Goal: Information Seeking & Learning: Learn about a topic

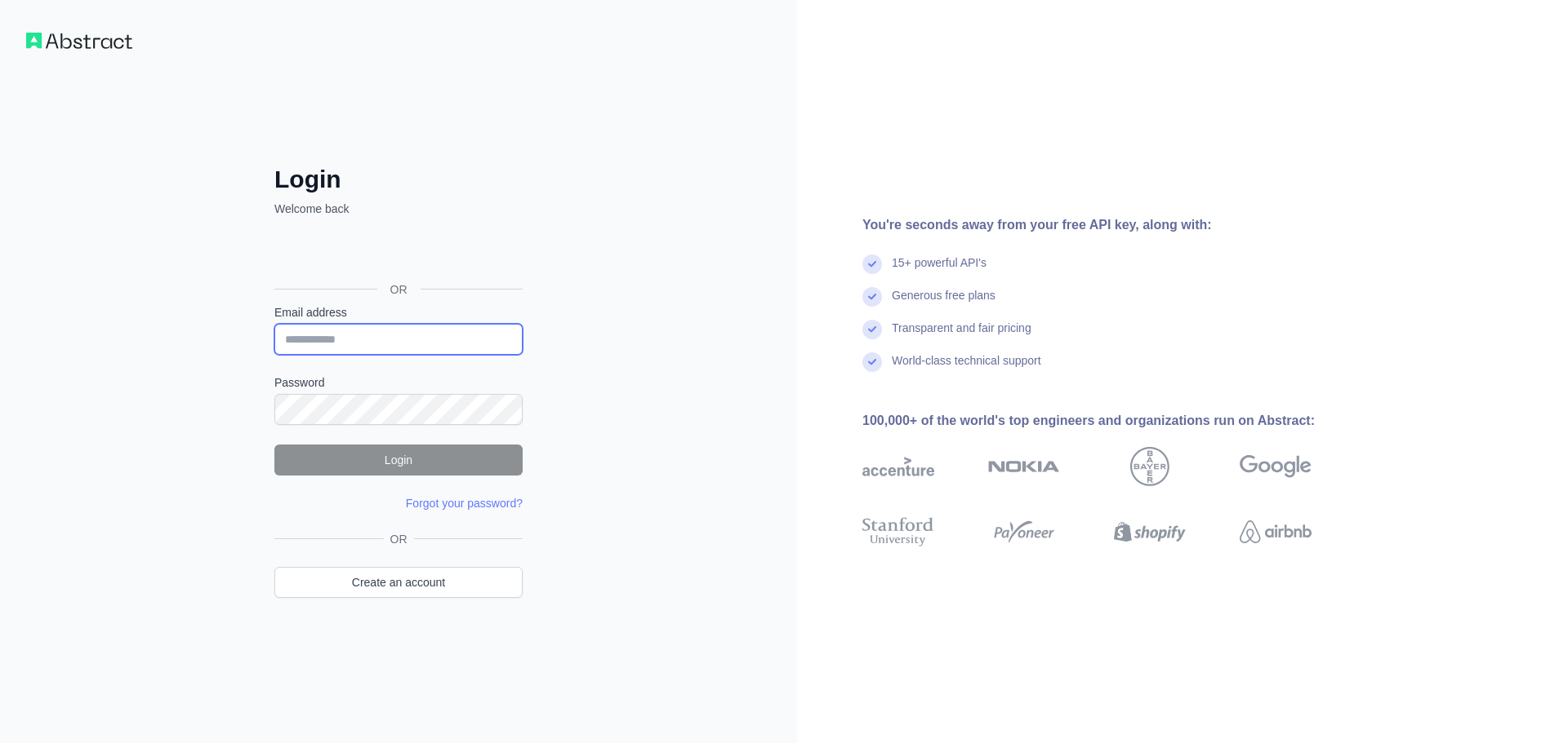
click at [357, 333] on input "Email address" at bounding box center [398, 339] width 248 height 31
type input "**********"
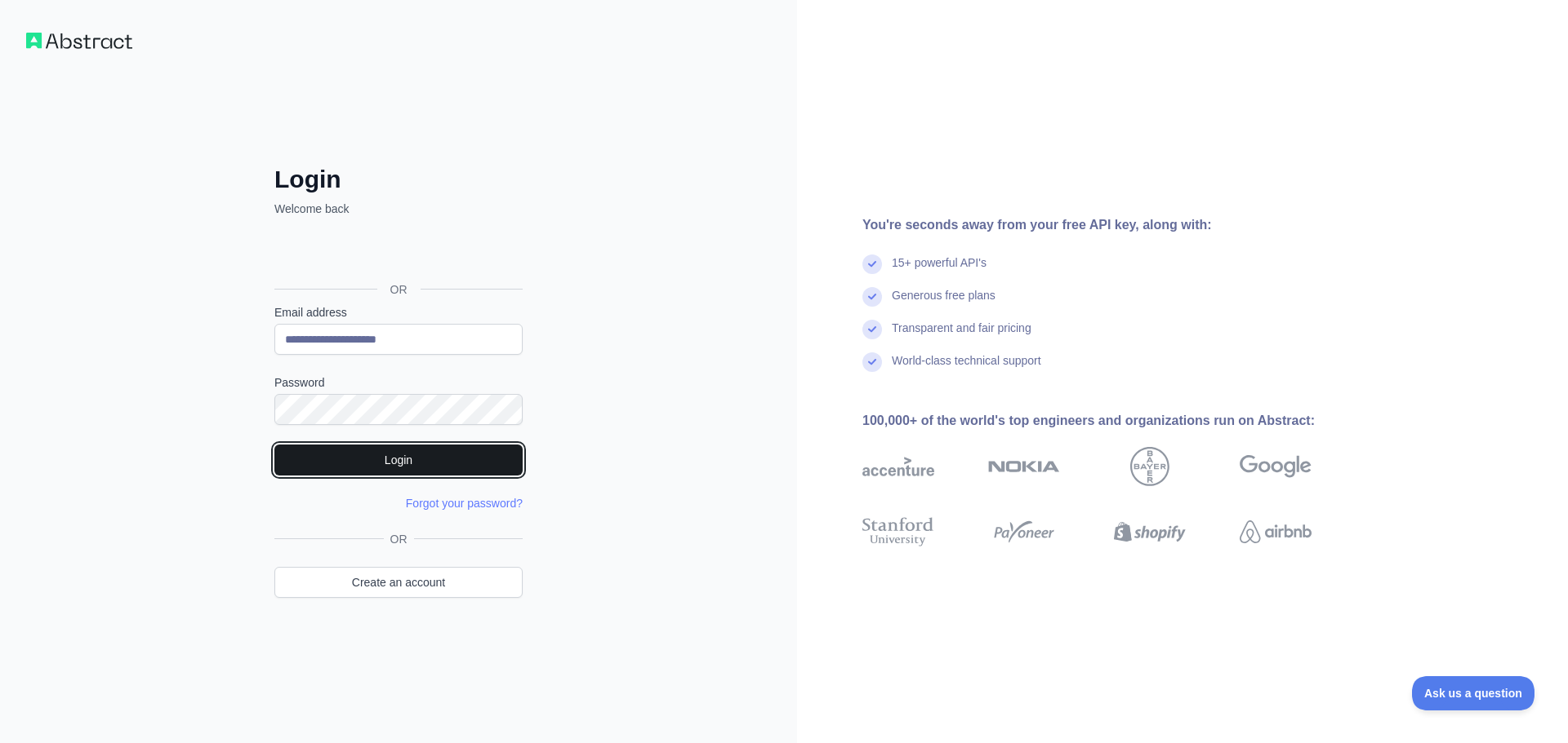
click at [389, 448] on button "Login" at bounding box center [398, 460] width 248 height 31
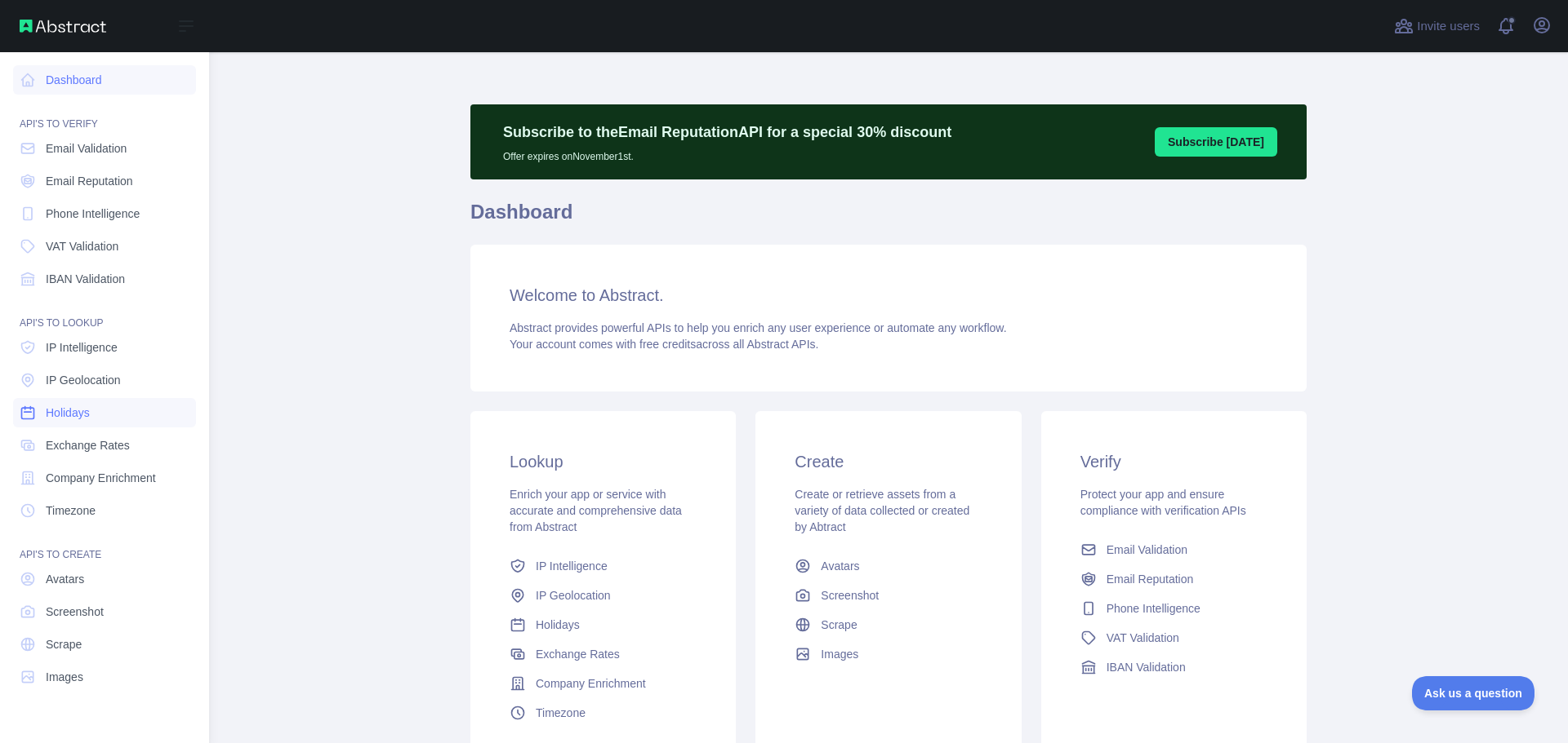
click at [114, 414] on link "Holidays" at bounding box center [105, 412] width 183 height 29
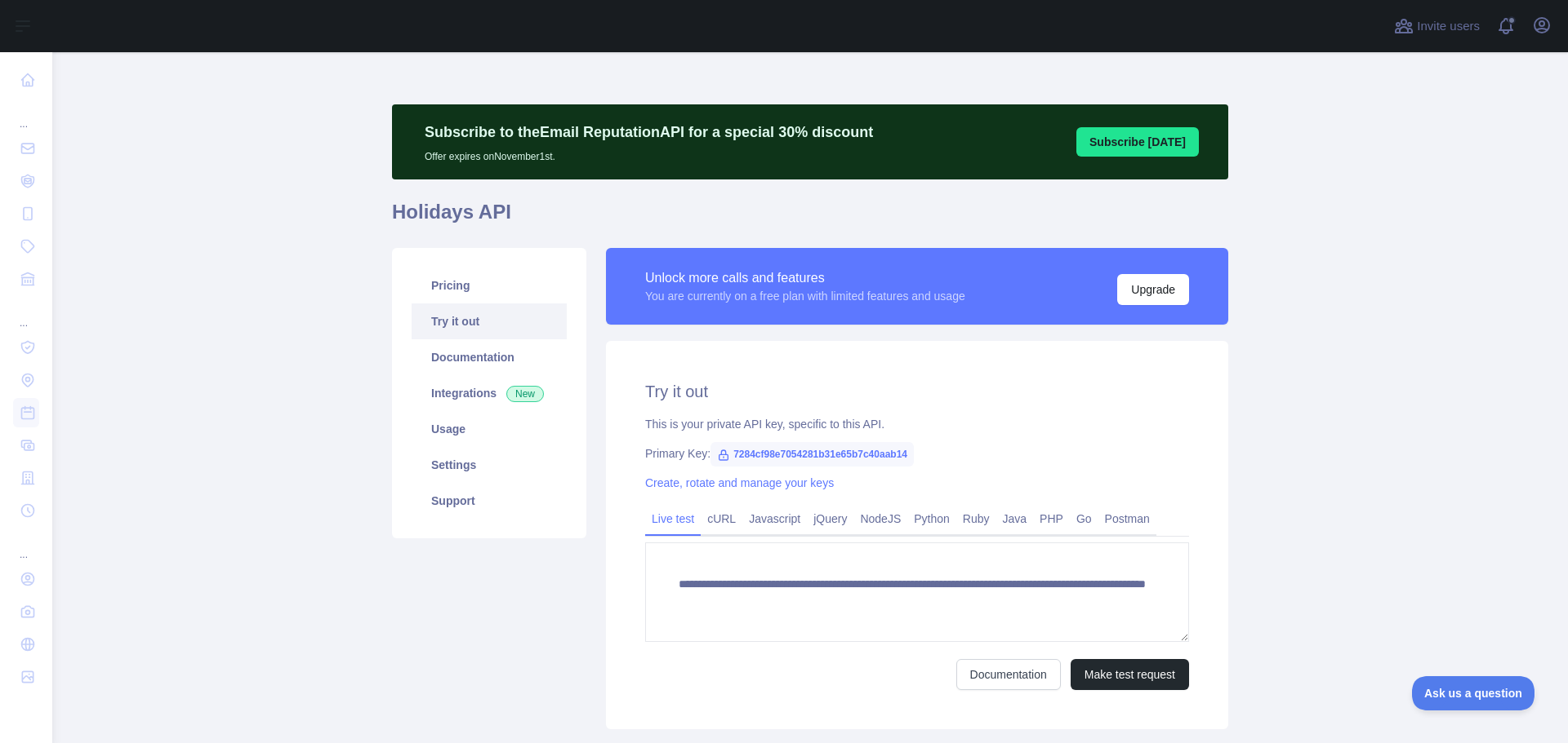
click at [796, 460] on span "7284cf98e7054281b31e65b7c40aab14" at bounding box center [812, 455] width 204 height 24
copy span "7284cf98e7054281b31e65b7c40aab14"
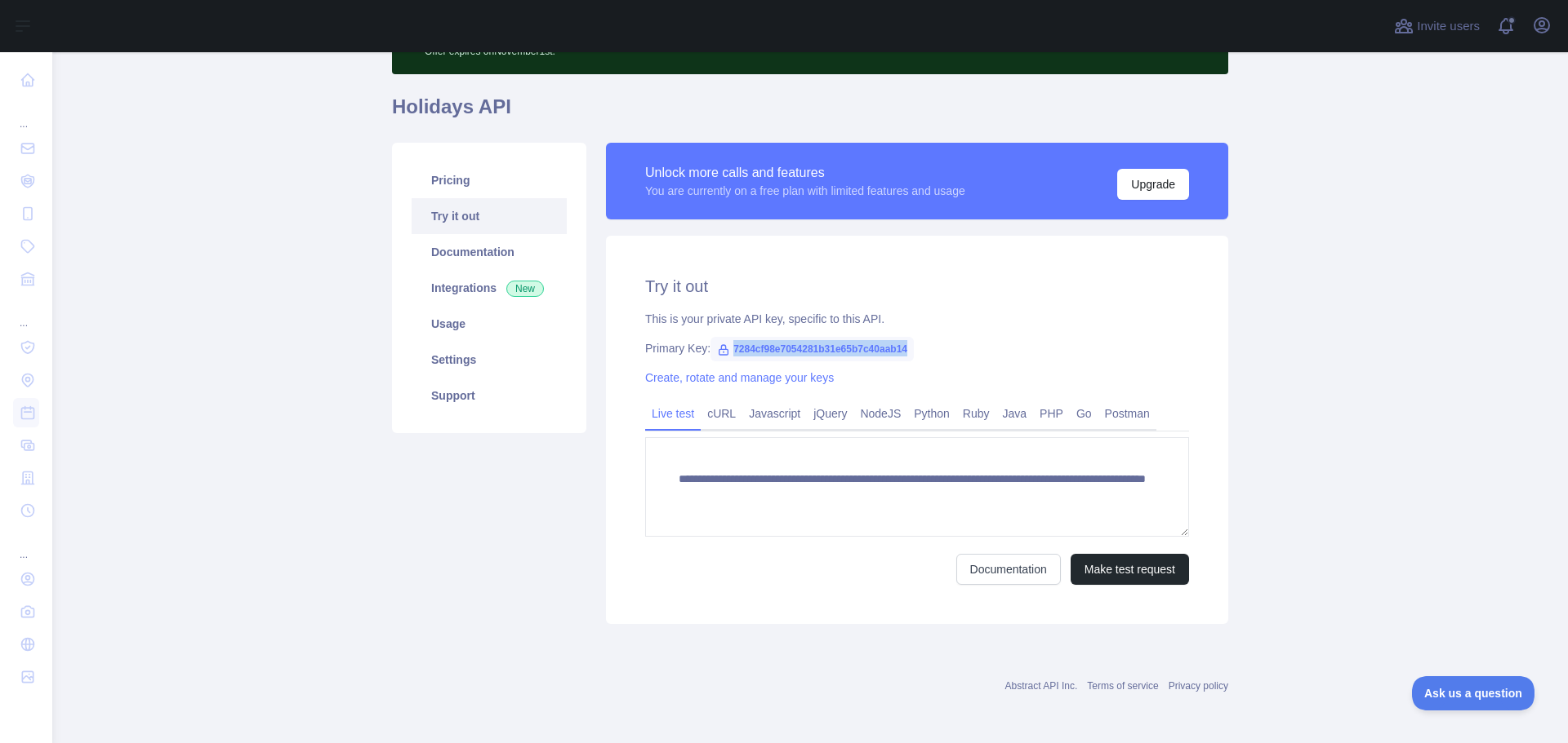
scroll to position [107, 0]
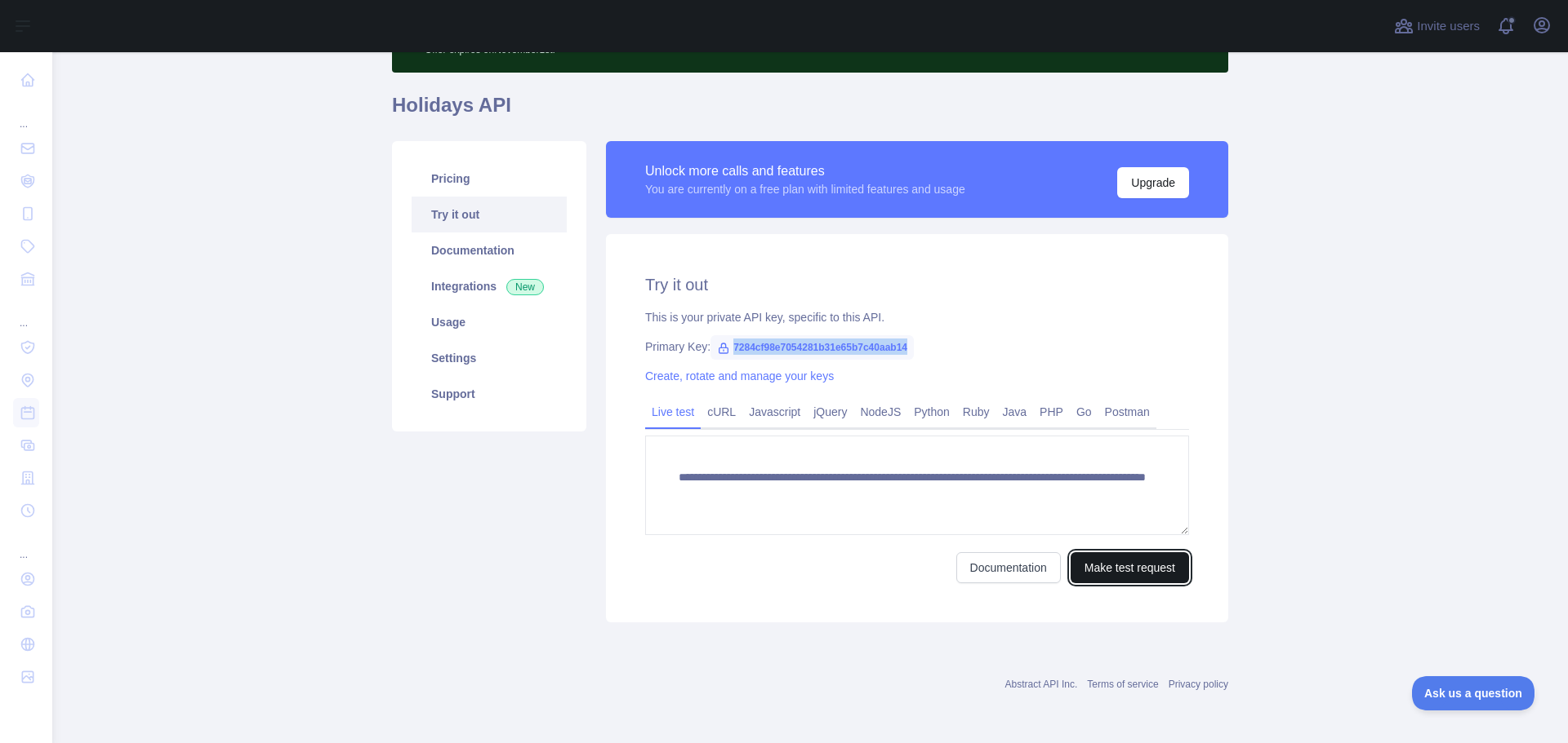
click at [1168, 561] on button "Make test request" at bounding box center [1130, 568] width 119 height 31
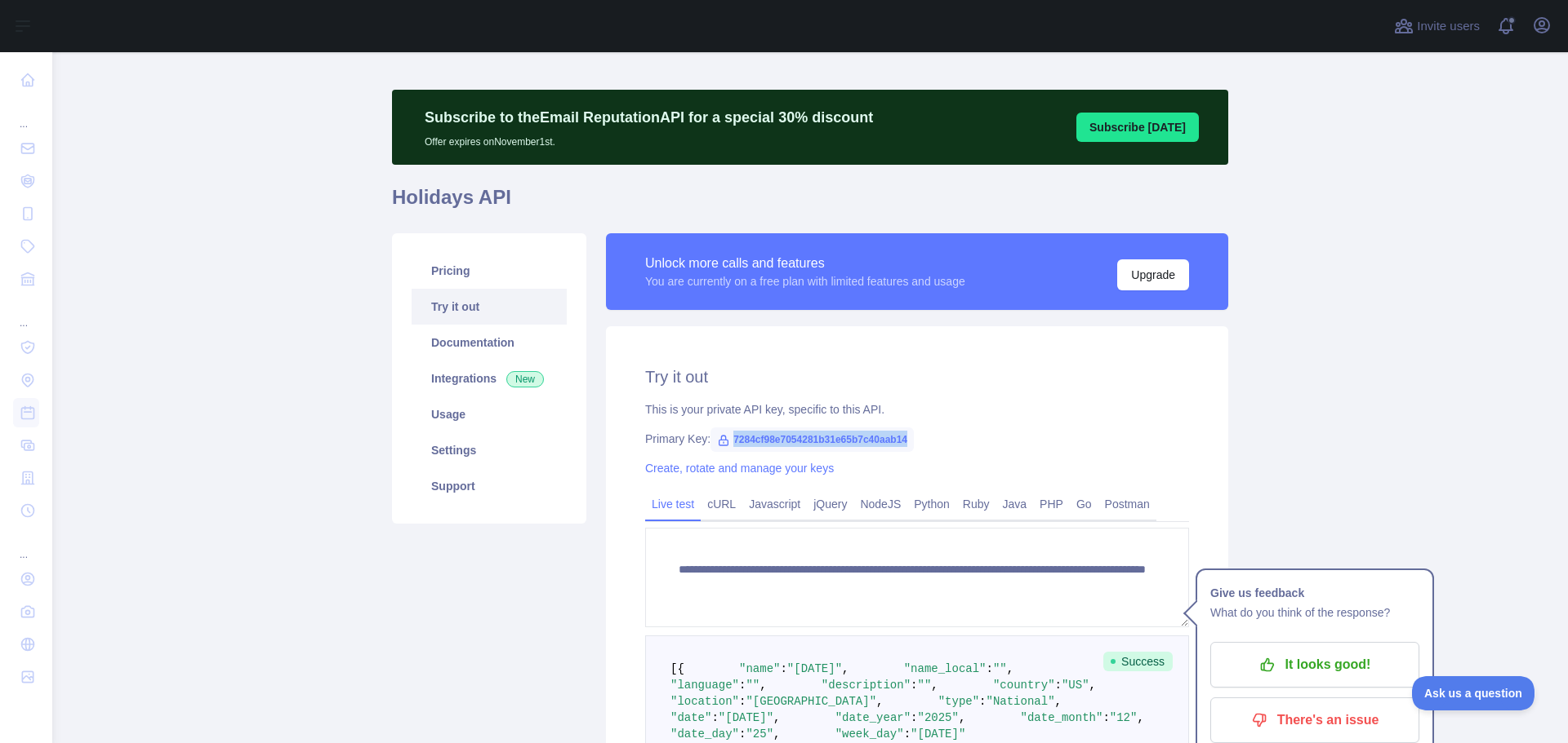
scroll to position [0, 0]
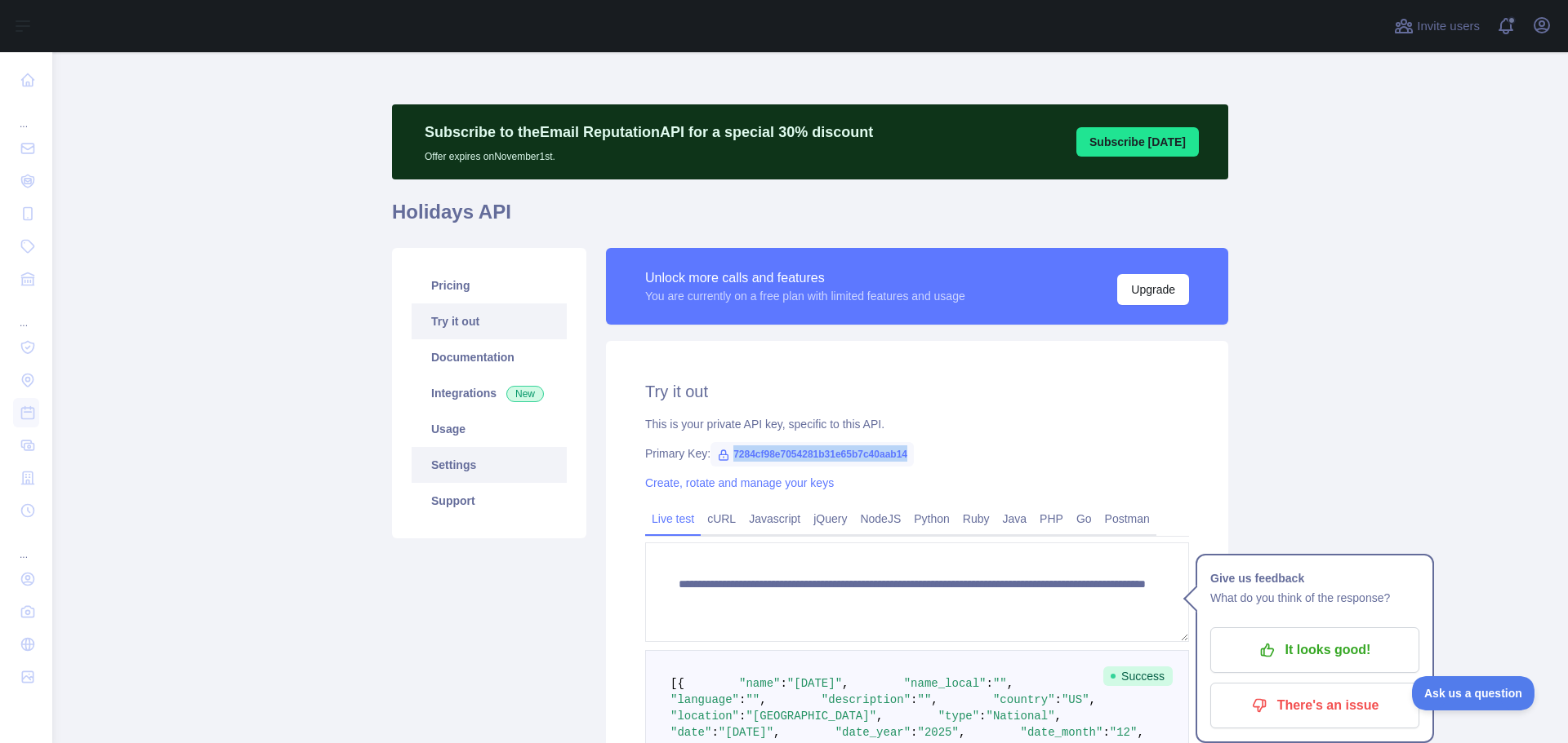
click at [456, 473] on link "Settings" at bounding box center [489, 465] width 155 height 36
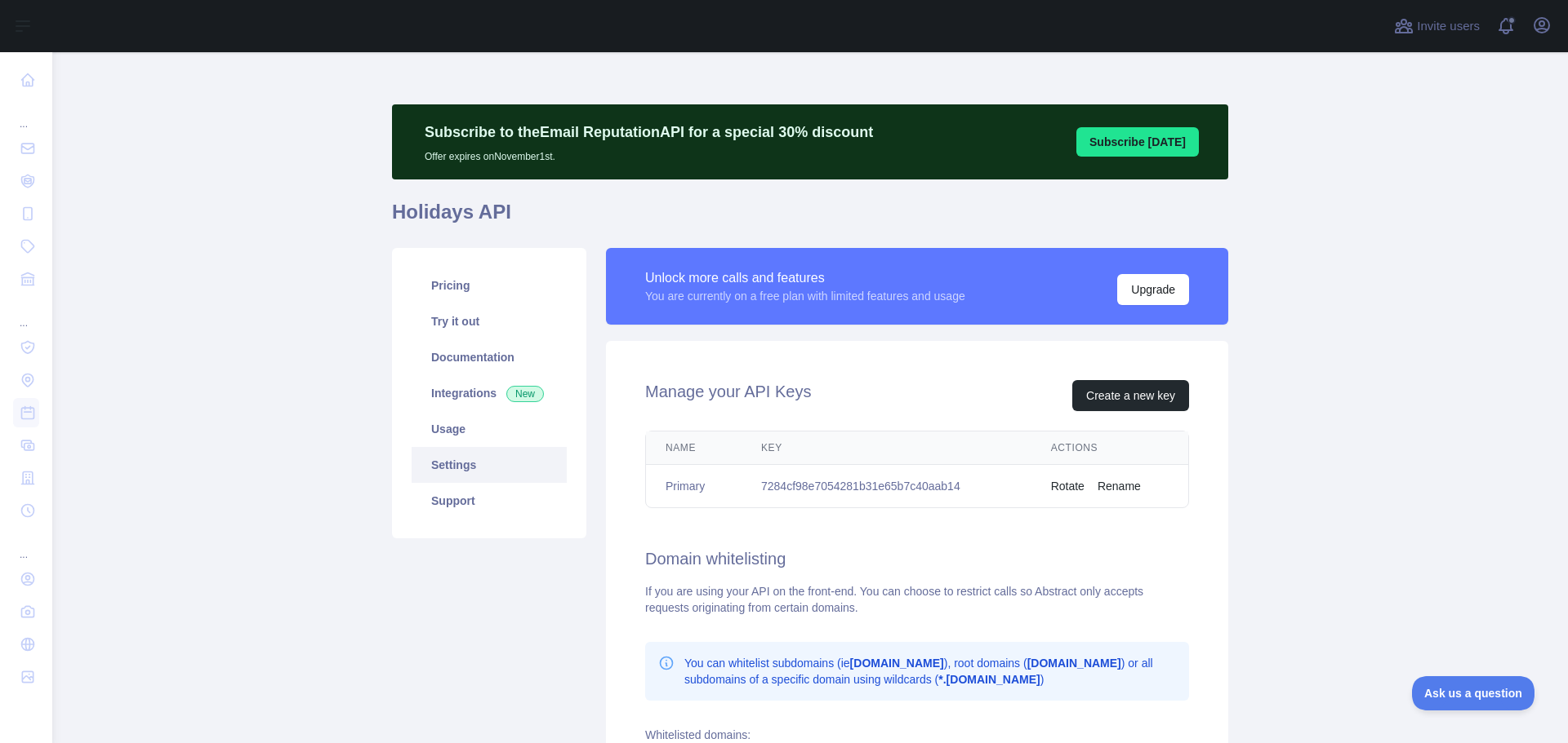
click at [804, 487] on td "7284cf98e7054281b31e65b7c40aab14" at bounding box center [887, 487] width 290 height 43
copy td "7284cf98e7054281b31e65b7c40aab14"
click at [453, 399] on link "Integrations New" at bounding box center [489, 394] width 155 height 36
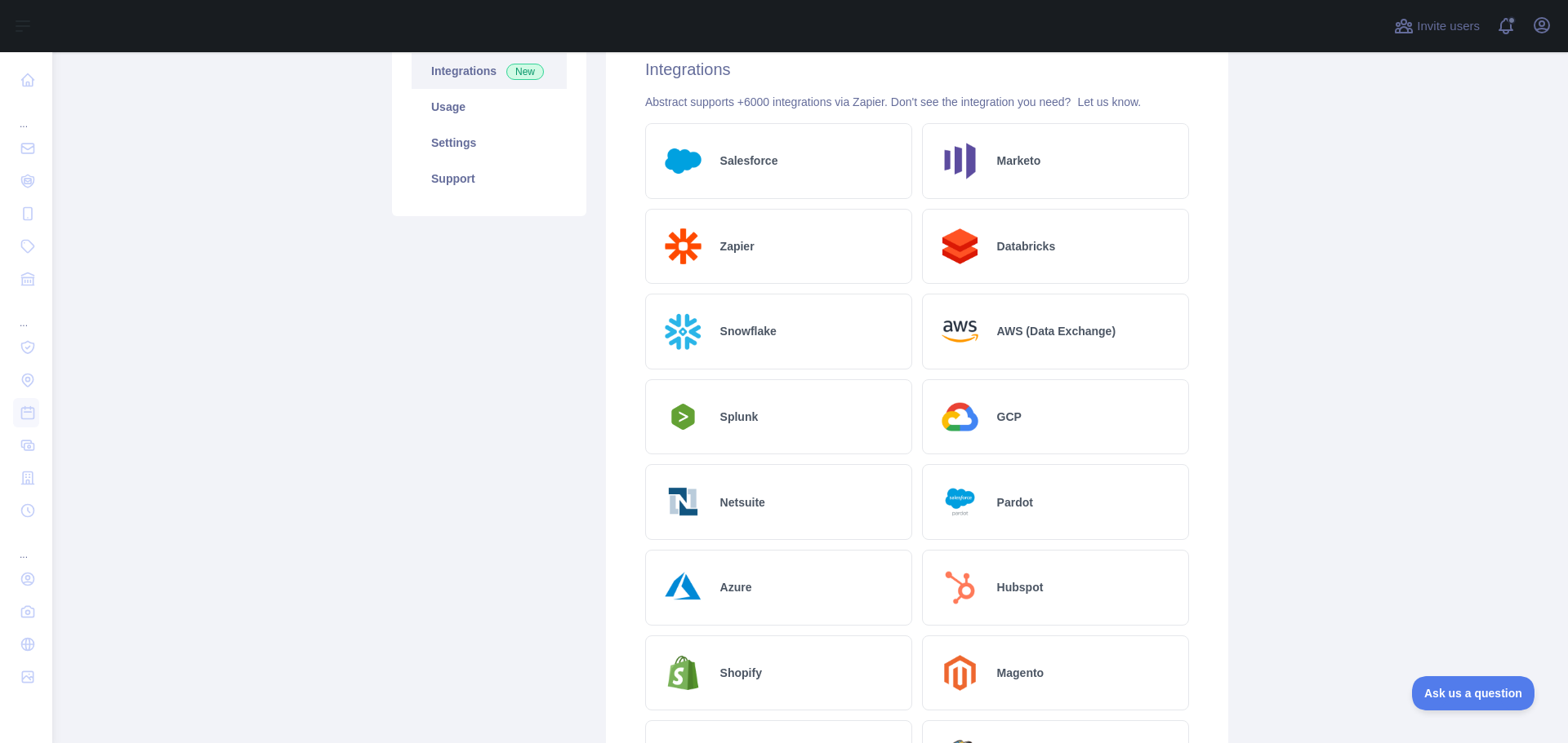
scroll to position [388, 0]
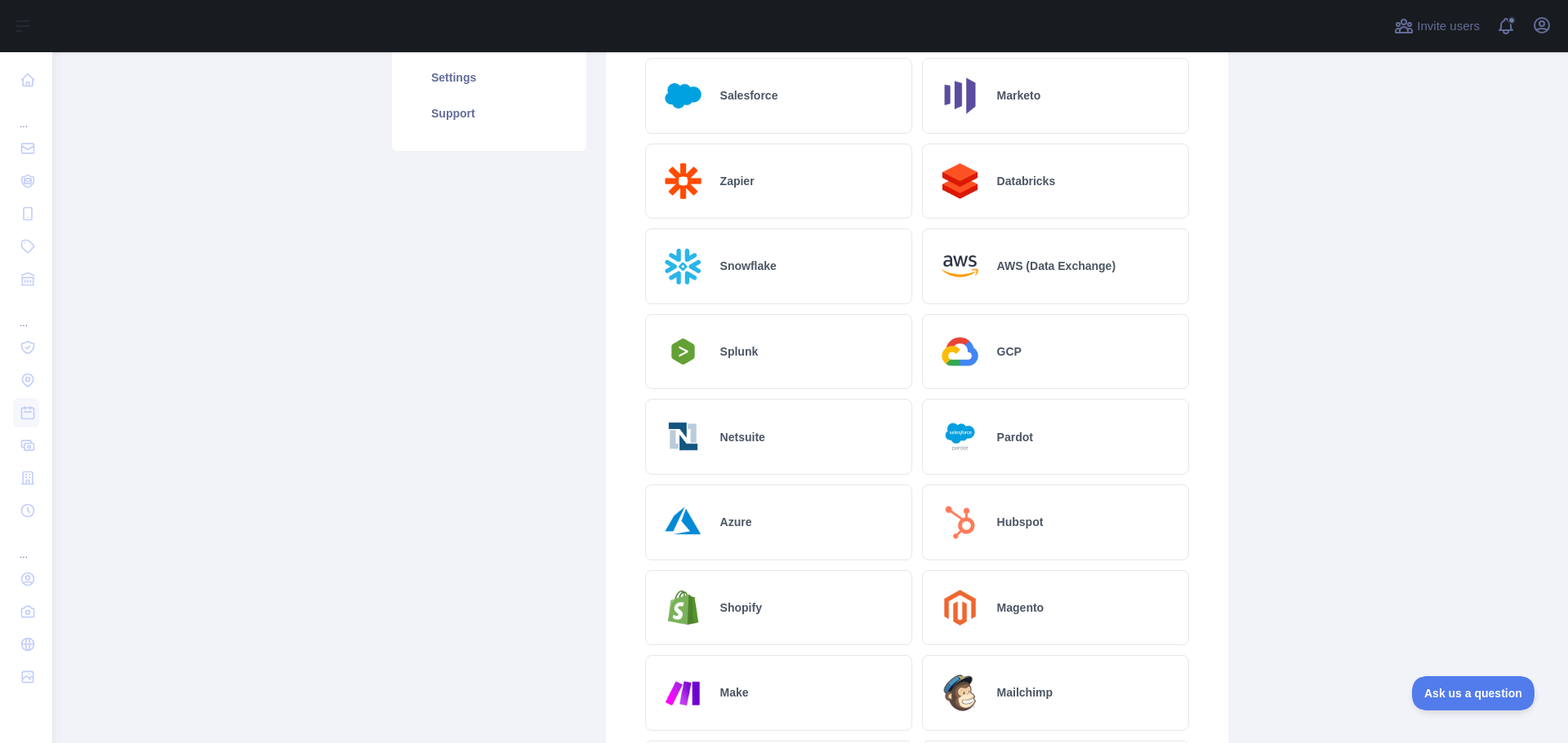
click at [747, 508] on div "Azure" at bounding box center [777, 523] width 267 height 76
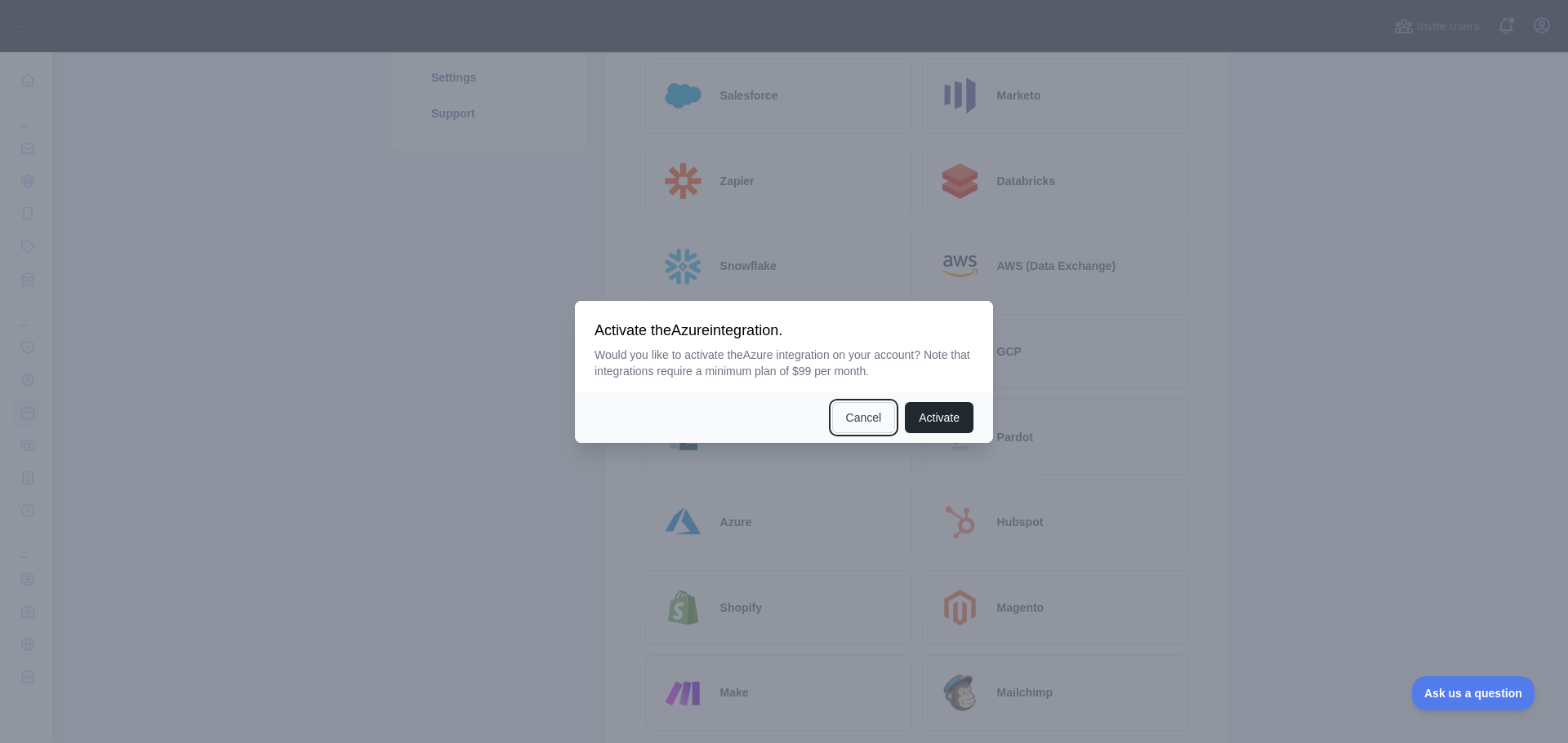
click at [856, 421] on button "Cancel" at bounding box center [864, 417] width 64 height 31
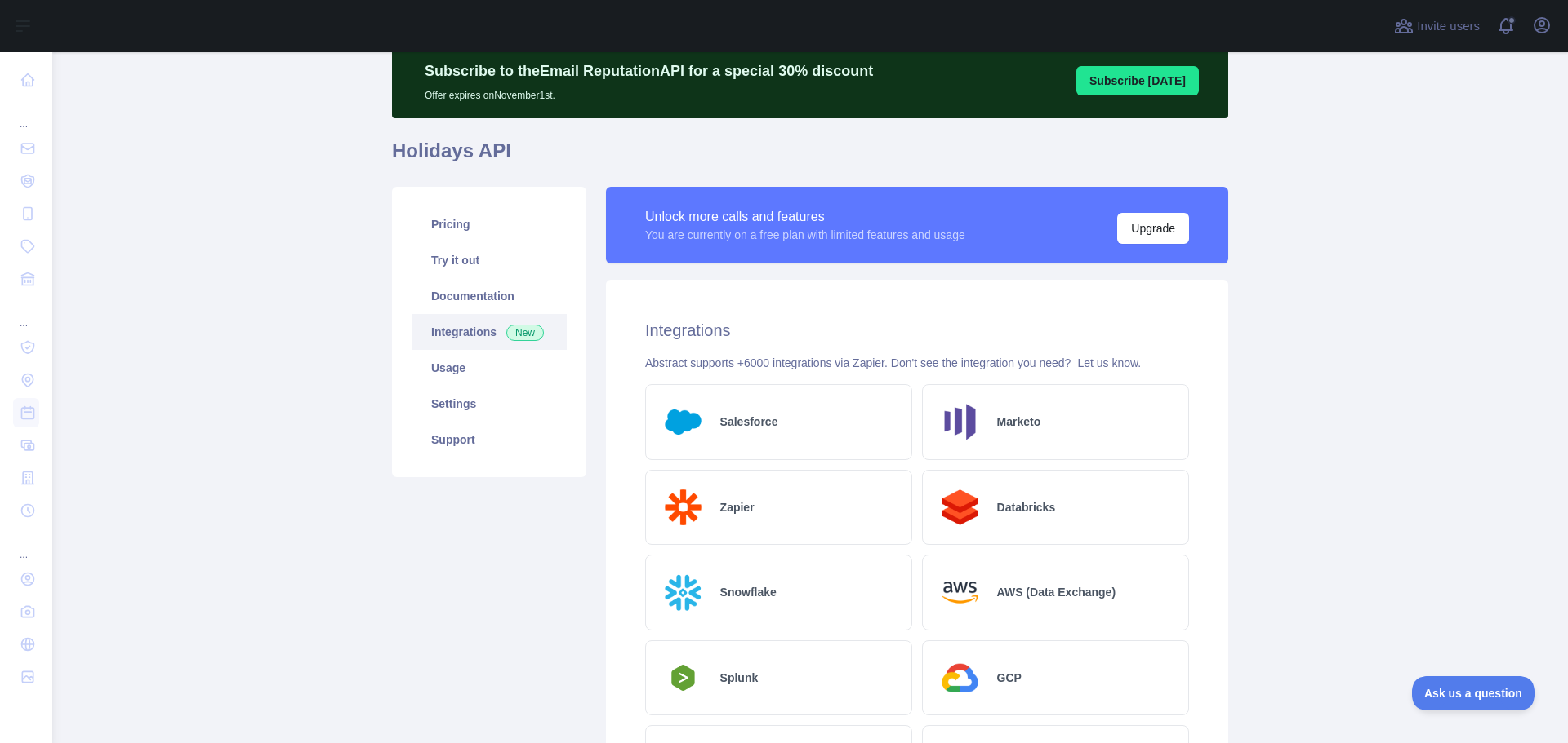
scroll to position [0, 0]
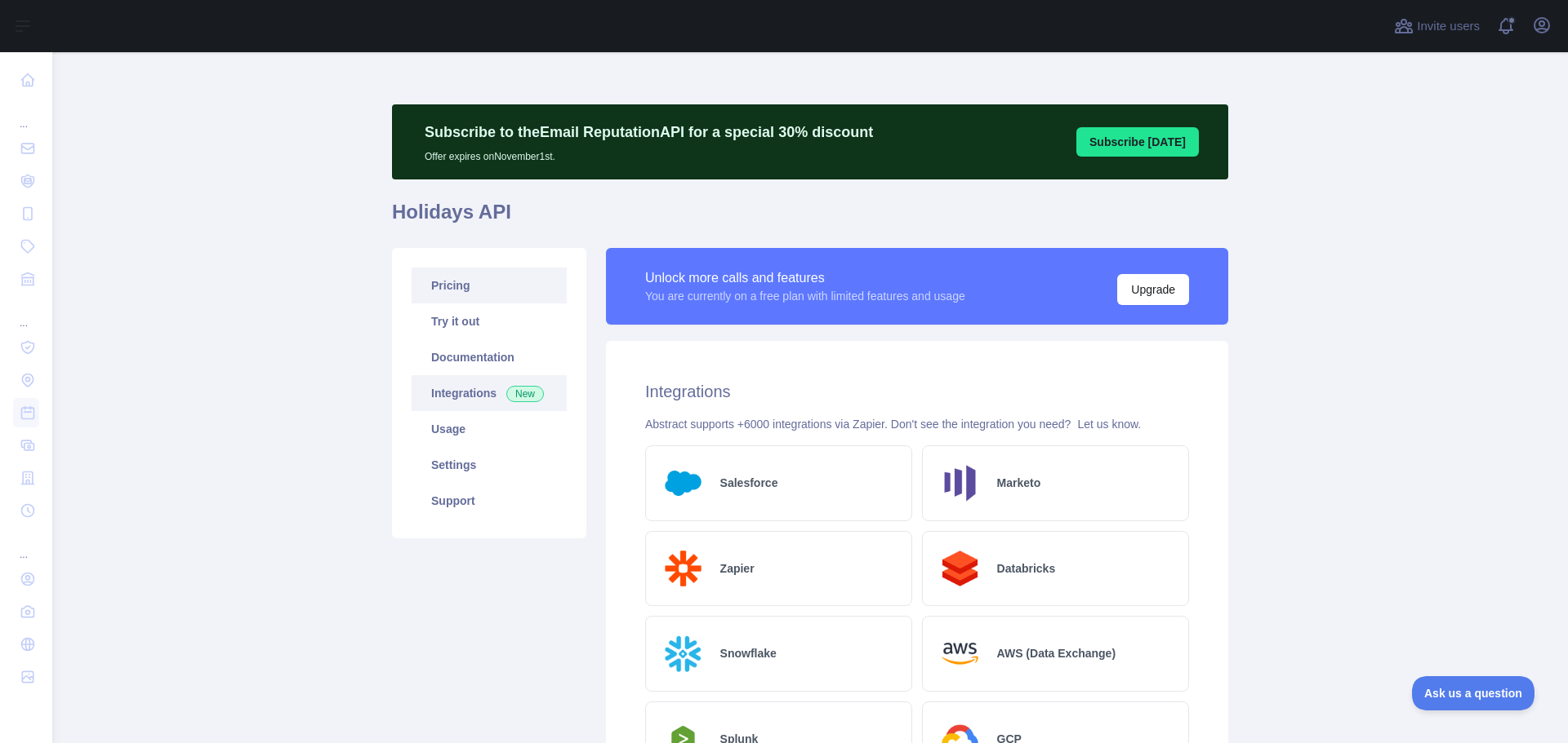
click at [462, 289] on link "Pricing" at bounding box center [489, 285] width 155 height 36
